Goal: Task Accomplishment & Management: Manage account settings

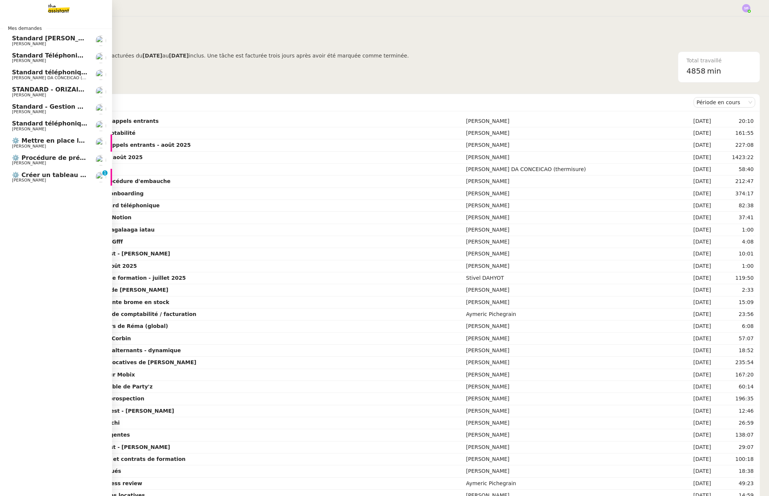
click at [26, 176] on span "⚙️ Créer un tableau de bord mensuel" at bounding box center [74, 175] width 125 height 7
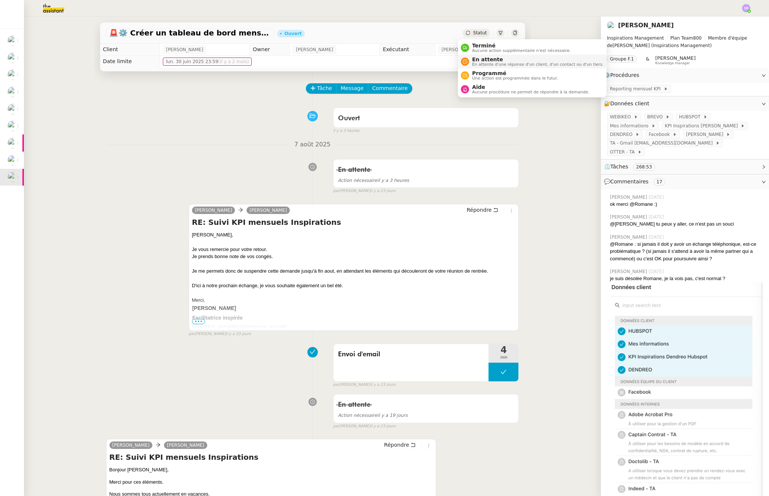
click at [484, 61] on span "En attente" at bounding box center [538, 59] width 132 height 6
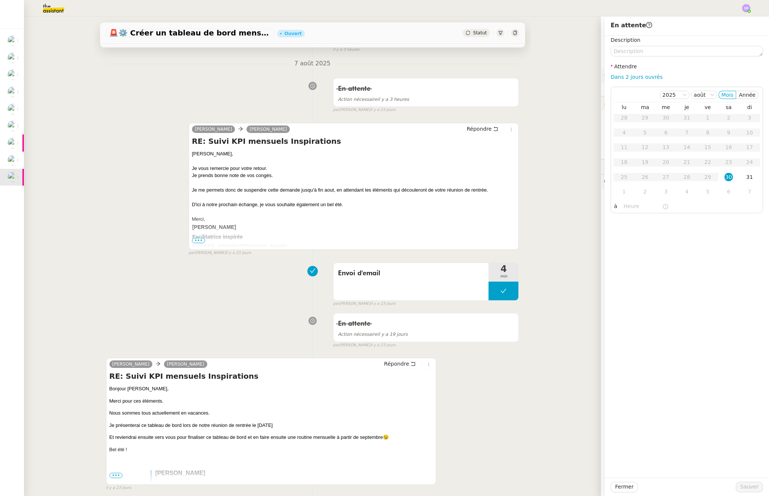
scroll to position [174, 0]
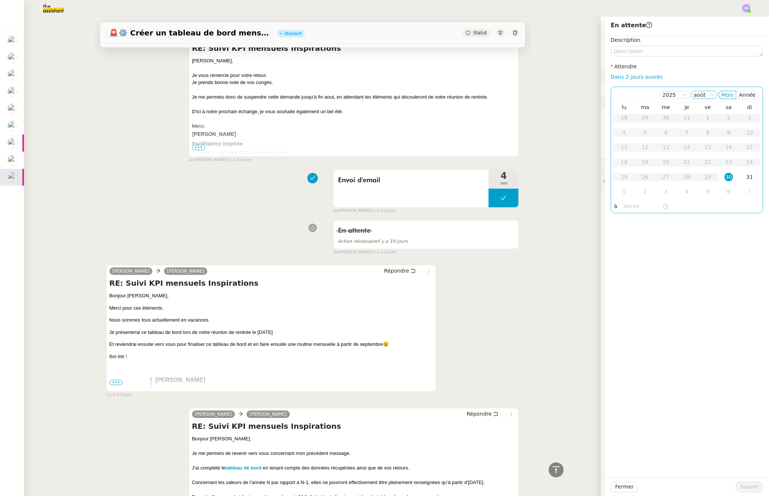
click at [710, 96] on icon at bounding box center [712, 95] width 4 height 4
click at [695, 193] on div "sept." at bounding box center [702, 191] width 20 height 7
click at [644, 117] on div "2" at bounding box center [645, 118] width 8 height 8
click at [633, 78] on link "Dans 2 jours ouvrés" at bounding box center [637, 77] width 52 height 6
type input "07:00"
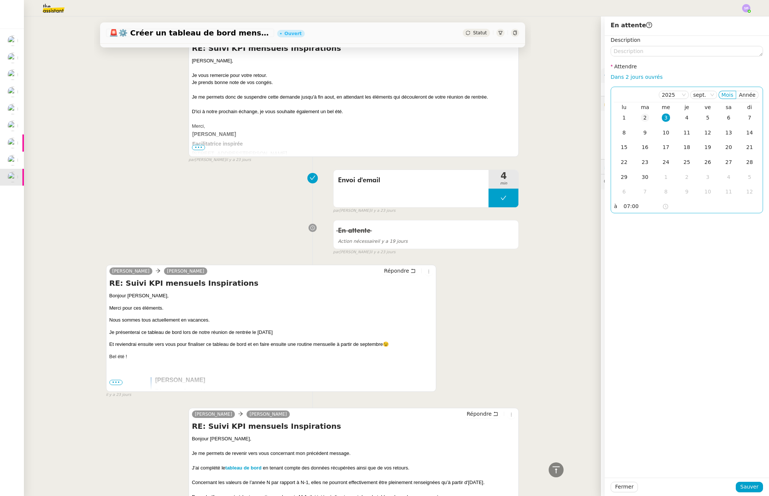
click at [641, 118] on div "2" at bounding box center [645, 118] width 8 height 8
click at [744, 487] on span "Sauver" at bounding box center [750, 487] width 18 height 9
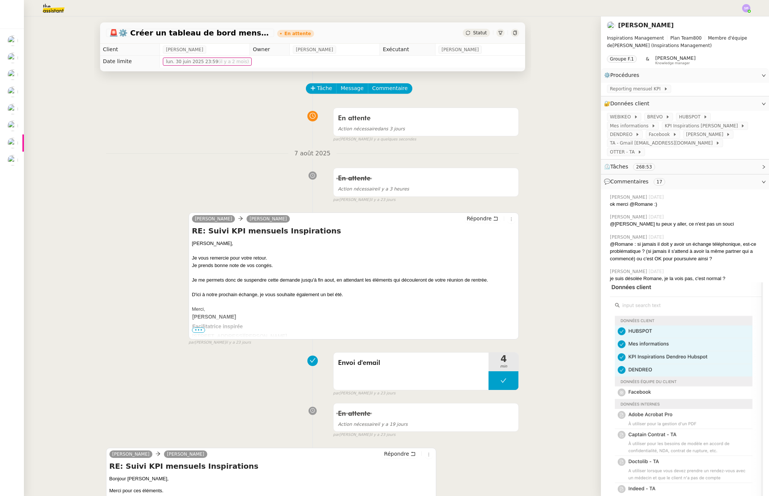
click at [120, 215] on div "[PERSON_NAME] Répondre RE: Suivi KPI mensuels Inspirations [PERSON_NAME], Je vo…" at bounding box center [312, 276] width 413 height 140
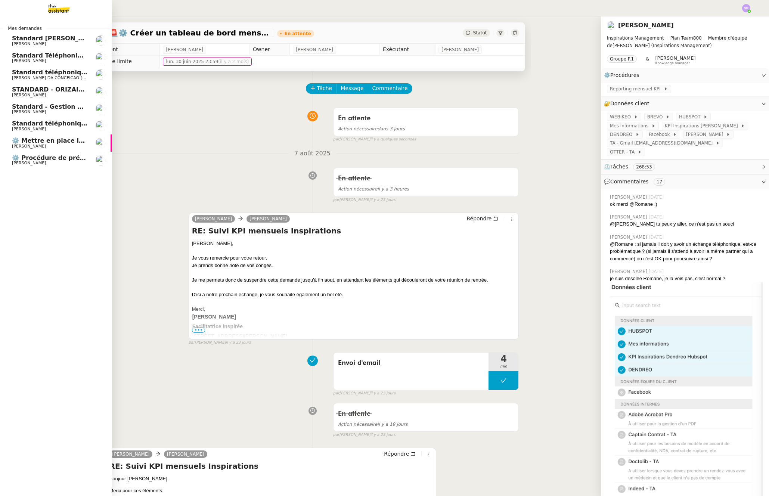
click at [40, 166] on link "⚙️ Procédure de précomptabilité [PERSON_NAME]" at bounding box center [56, 160] width 112 height 17
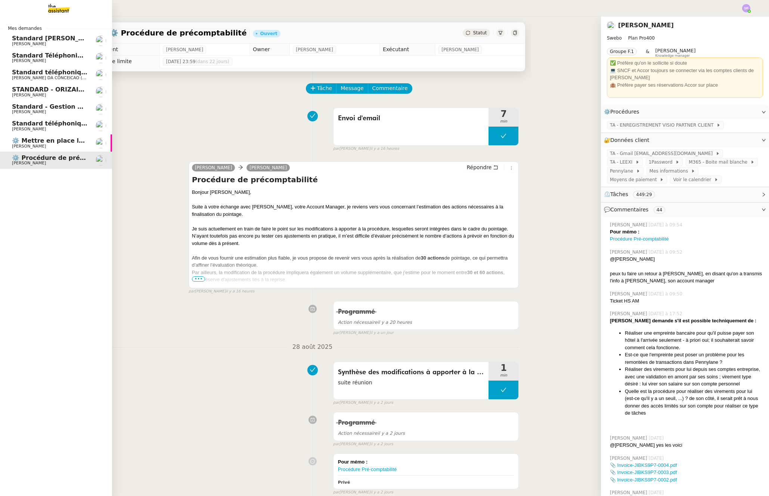
click at [66, 141] on span "⚙️ Mettre en place la procédure d'embauche" at bounding box center [87, 140] width 150 height 7
